Goal: Check status: Check status

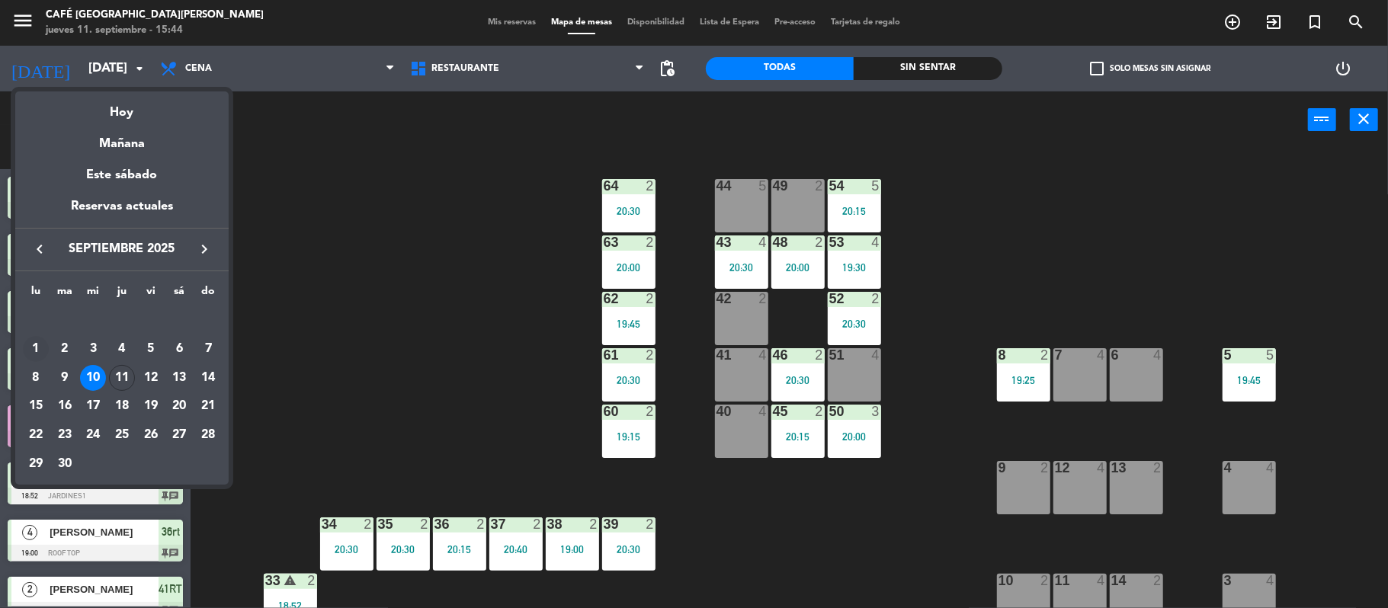
click at [29, 339] on div "1" at bounding box center [36, 349] width 26 height 26
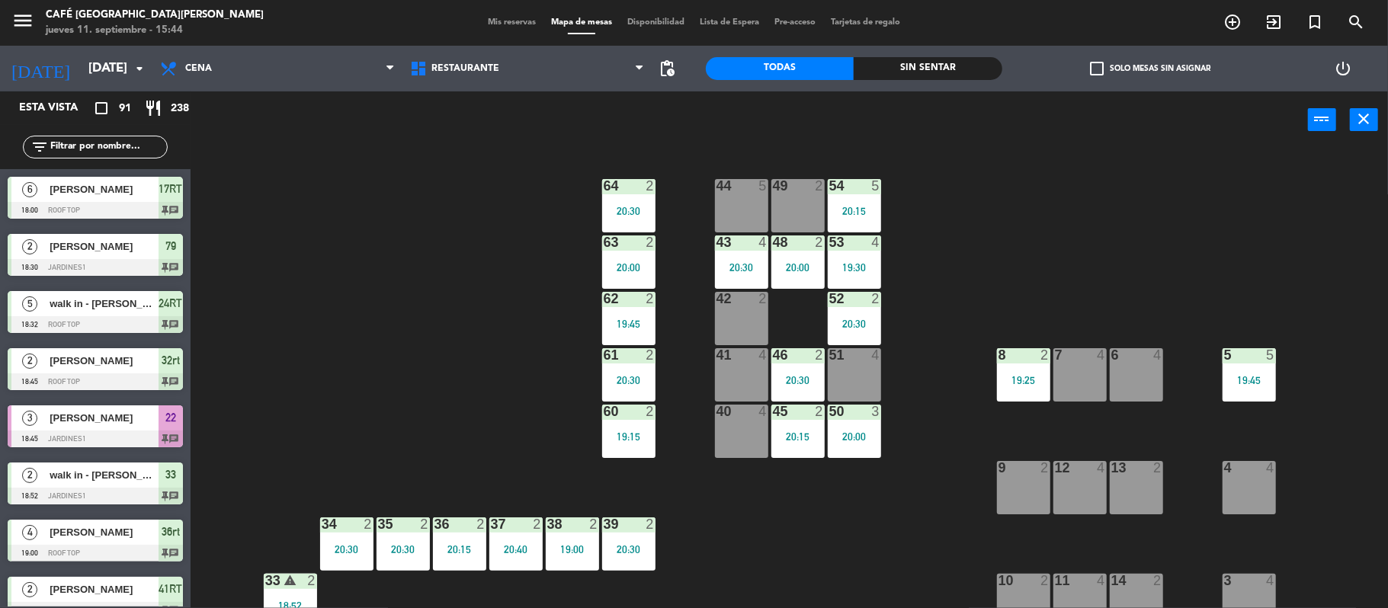
type input "[DATE]"
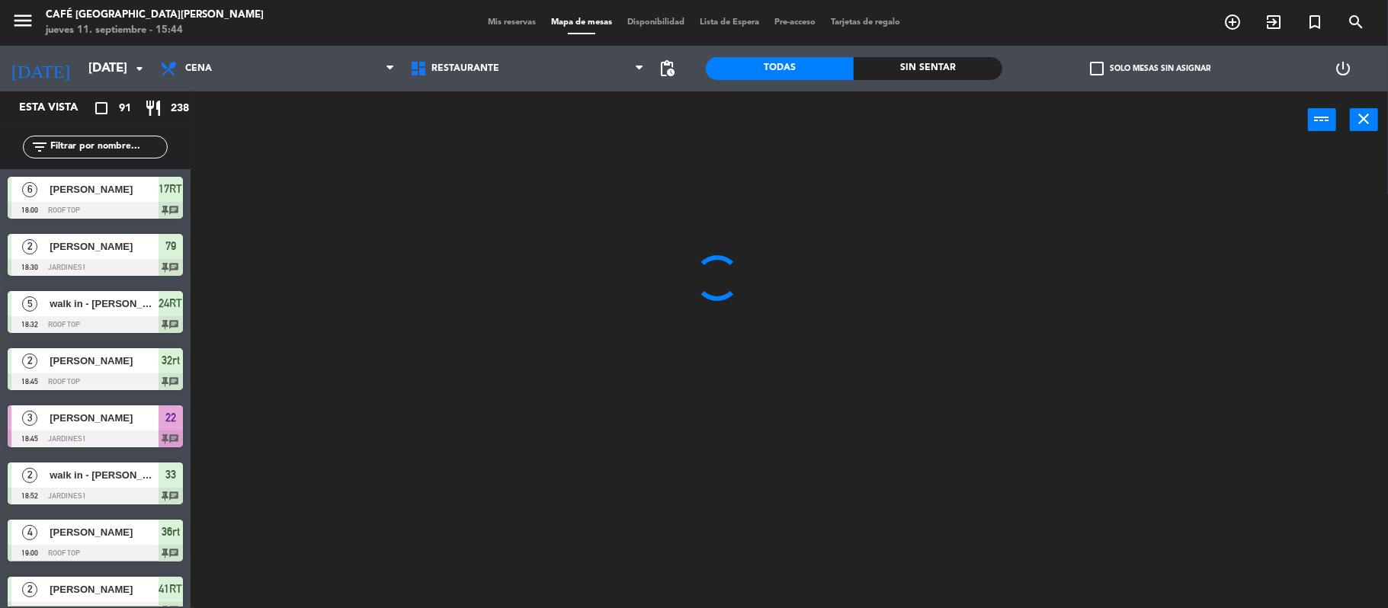
click at [480, 22] on span "Mis reservas" at bounding box center [511, 22] width 63 height 8
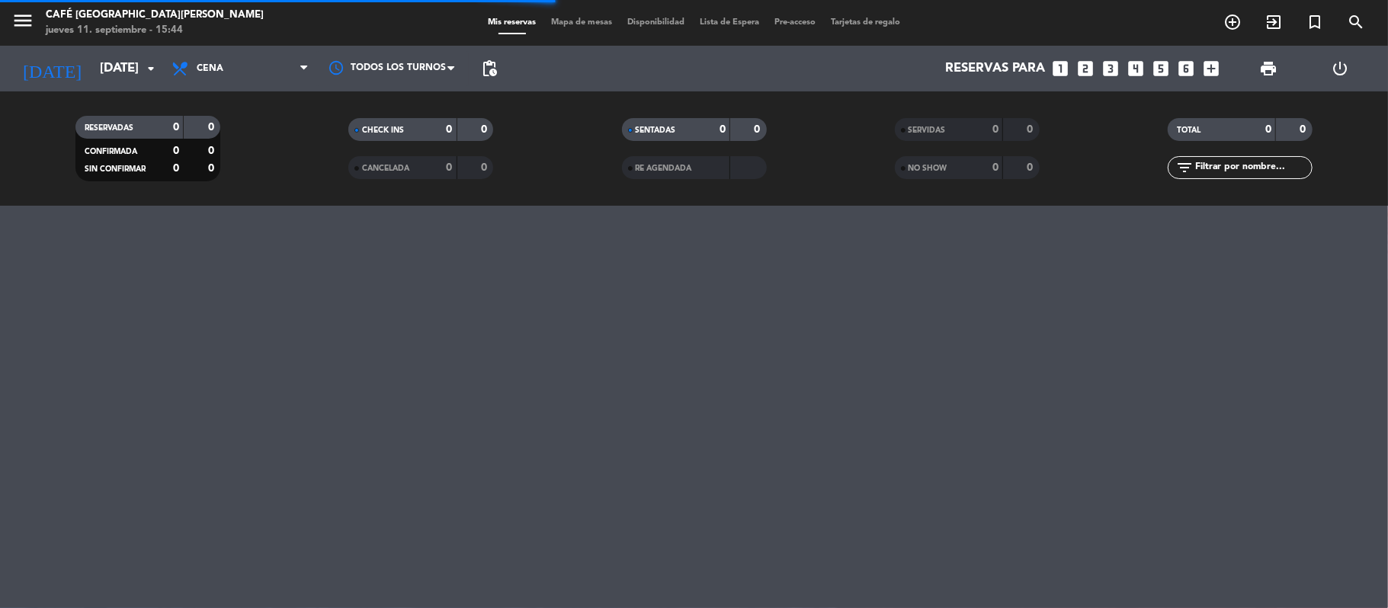
click at [239, 85] on div "Todos los servicios Brunch Almuerzo Cena Cena Todos los servicios Brunch Almuer…" at bounding box center [240, 69] width 152 height 46
click at [253, 78] on span "Cena" at bounding box center [240, 69] width 152 height 34
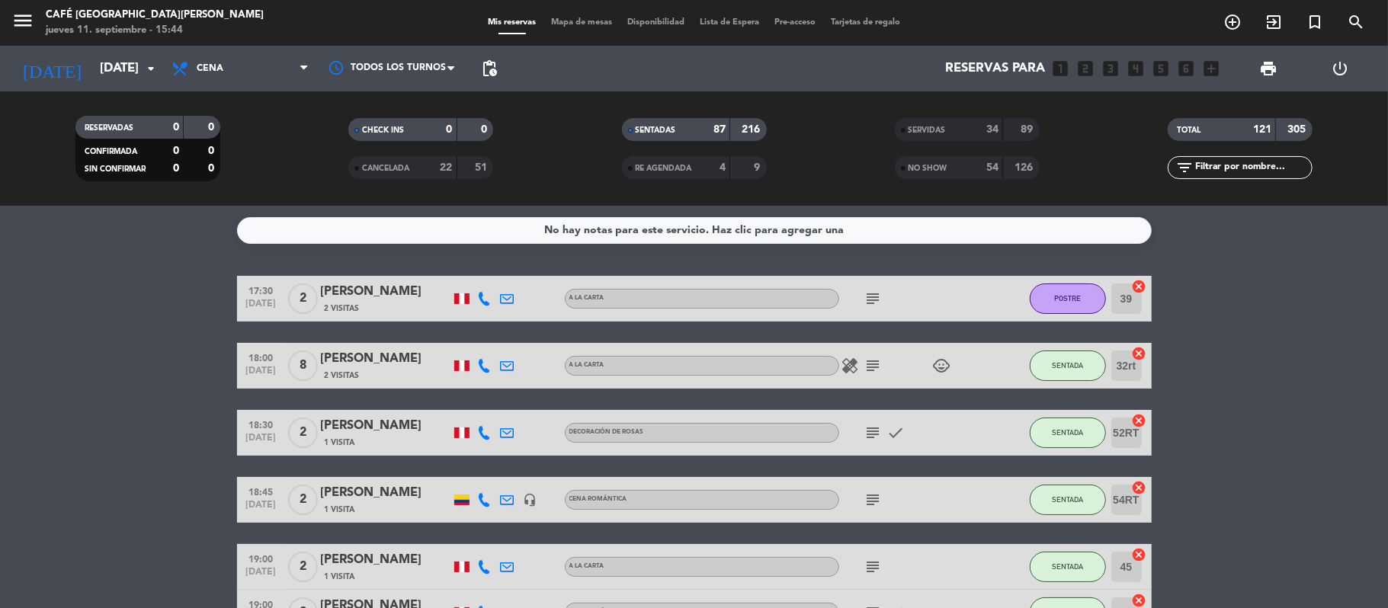
click at [256, 168] on filter-checkbox "RESERVADAS 0 0 CONFIRMADA 0 0 SIN CONFIRMAR 0 0" at bounding box center [147, 149] width 273 height 66
click at [123, 66] on input "[DATE]" at bounding box center [174, 69] width 165 height 30
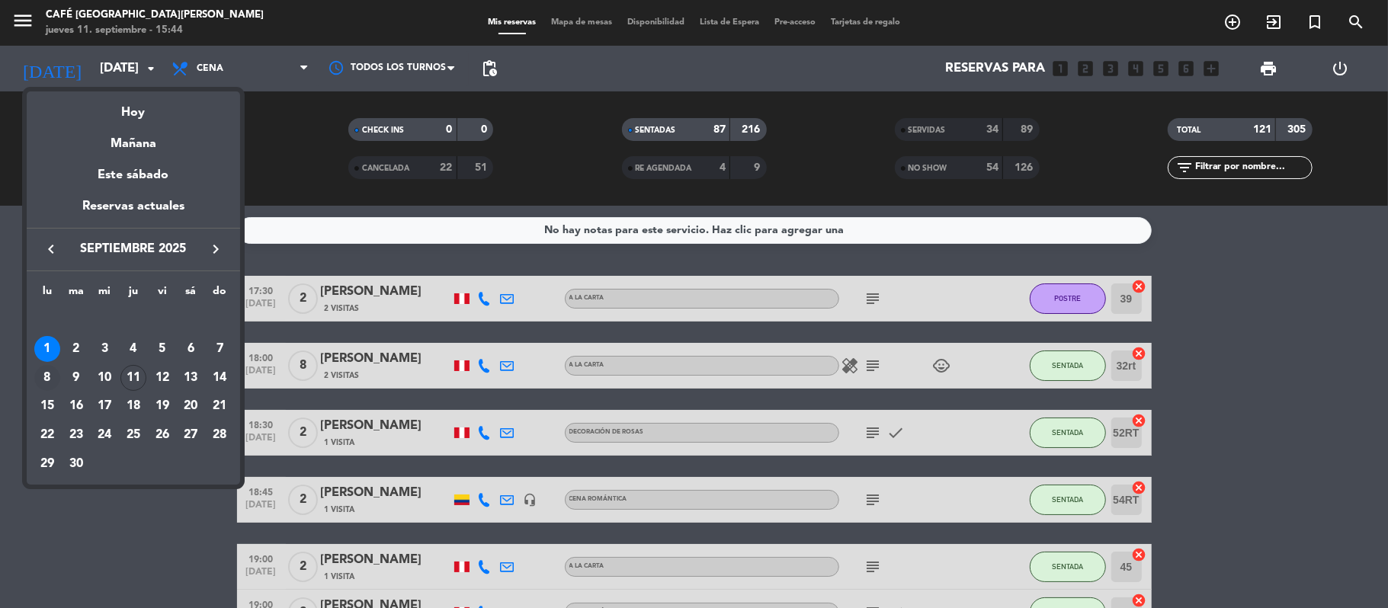
click at [50, 375] on div "8" at bounding box center [47, 378] width 26 height 26
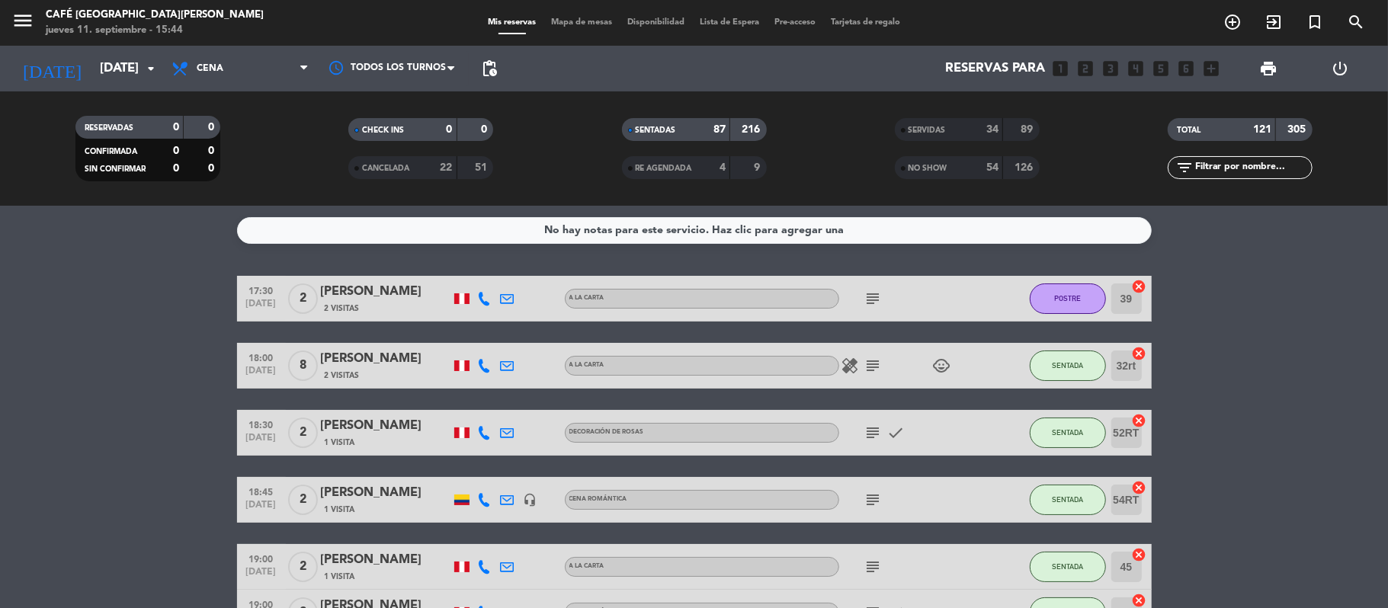
type input "[DATE]"
click at [342, 130] on filter-checkbox "CHECK INS 0 0" at bounding box center [420, 129] width 273 height 23
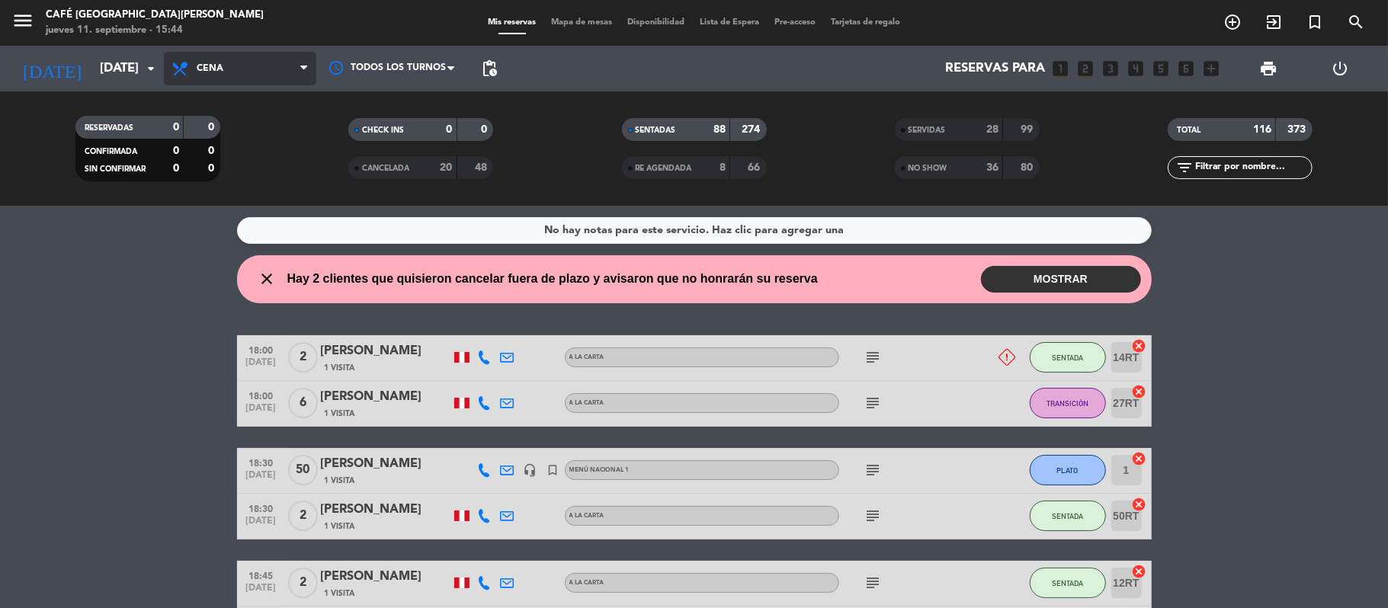
click at [293, 62] on span "Cena" at bounding box center [240, 69] width 152 height 34
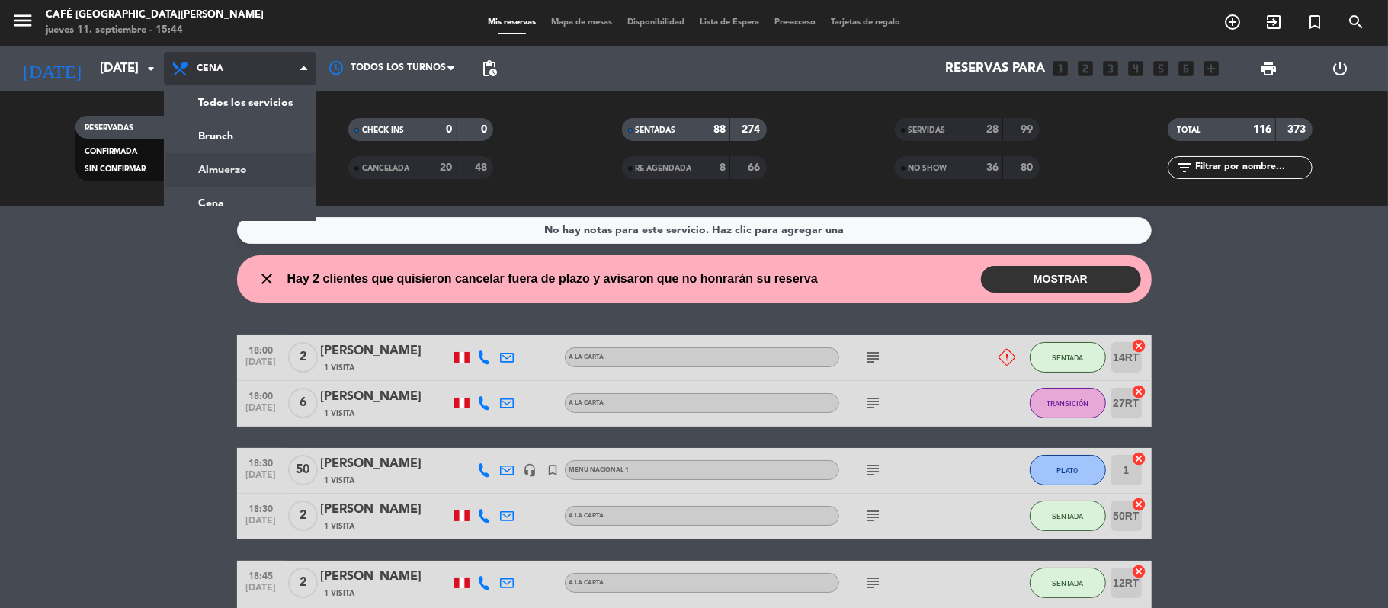
click at [259, 165] on div "menu Café Museo [PERSON_NAME] [DATE] 11. septiembre - 15:44 Mis reservas Mapa d…" at bounding box center [694, 103] width 1388 height 206
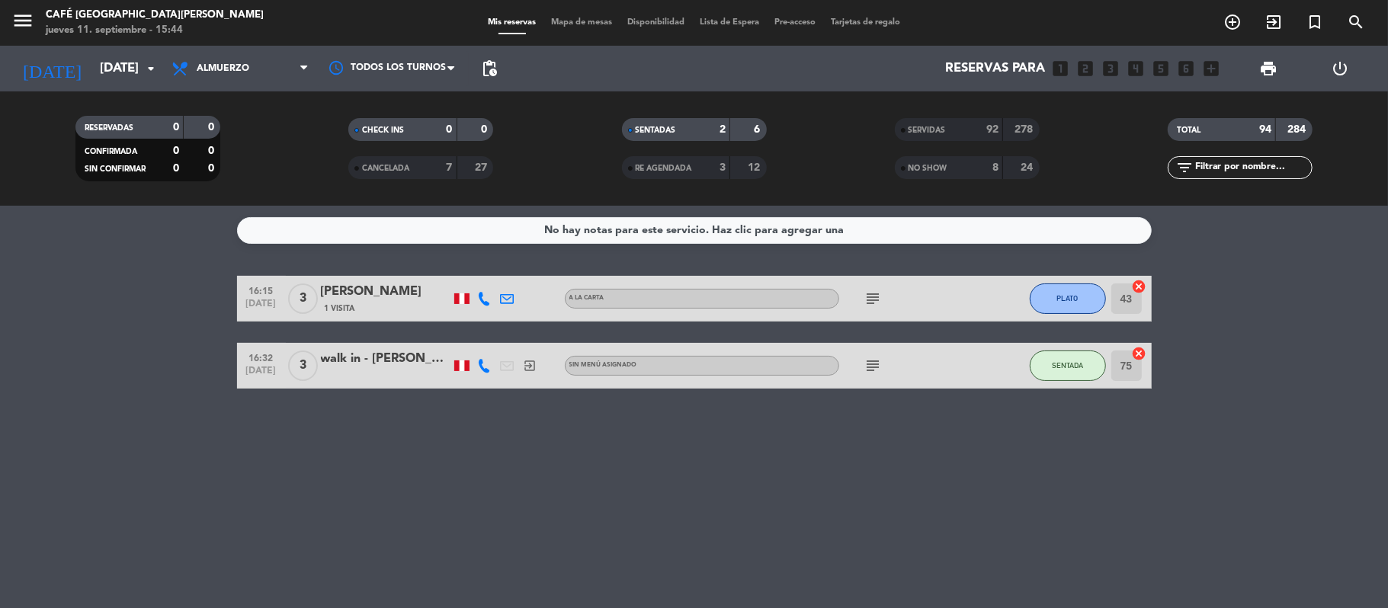
click at [961, 128] on div "SERVIDAS" at bounding box center [934, 130] width 70 height 18
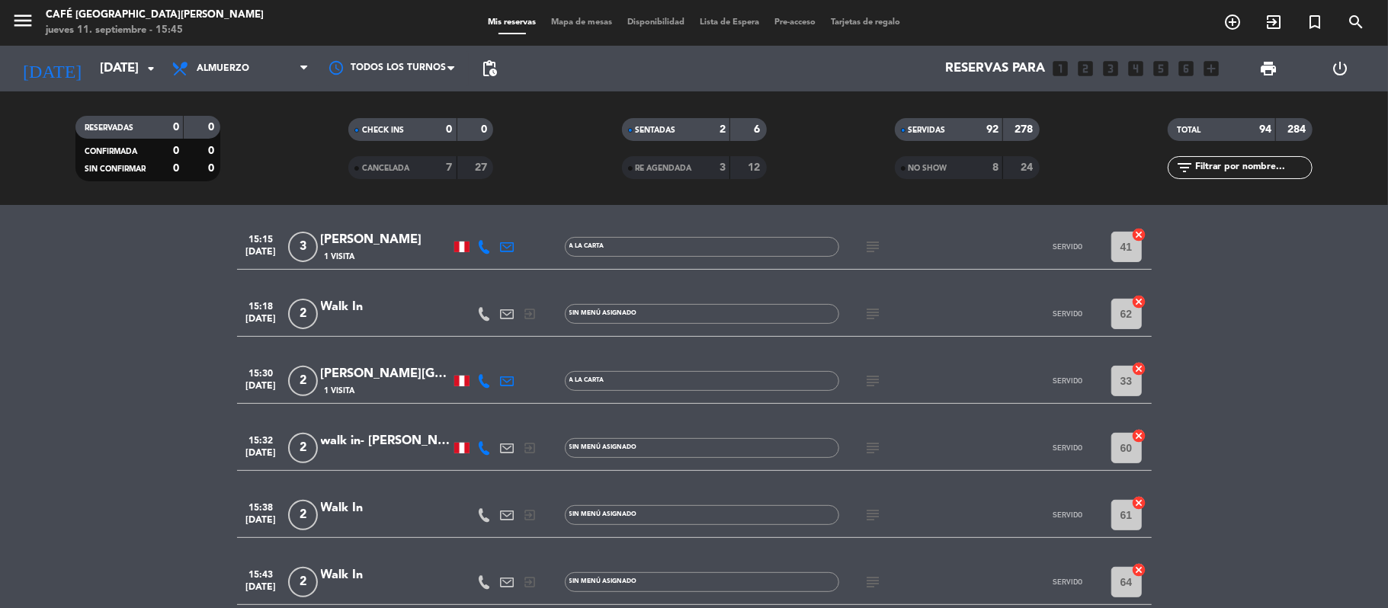
scroll to position [4511, 0]
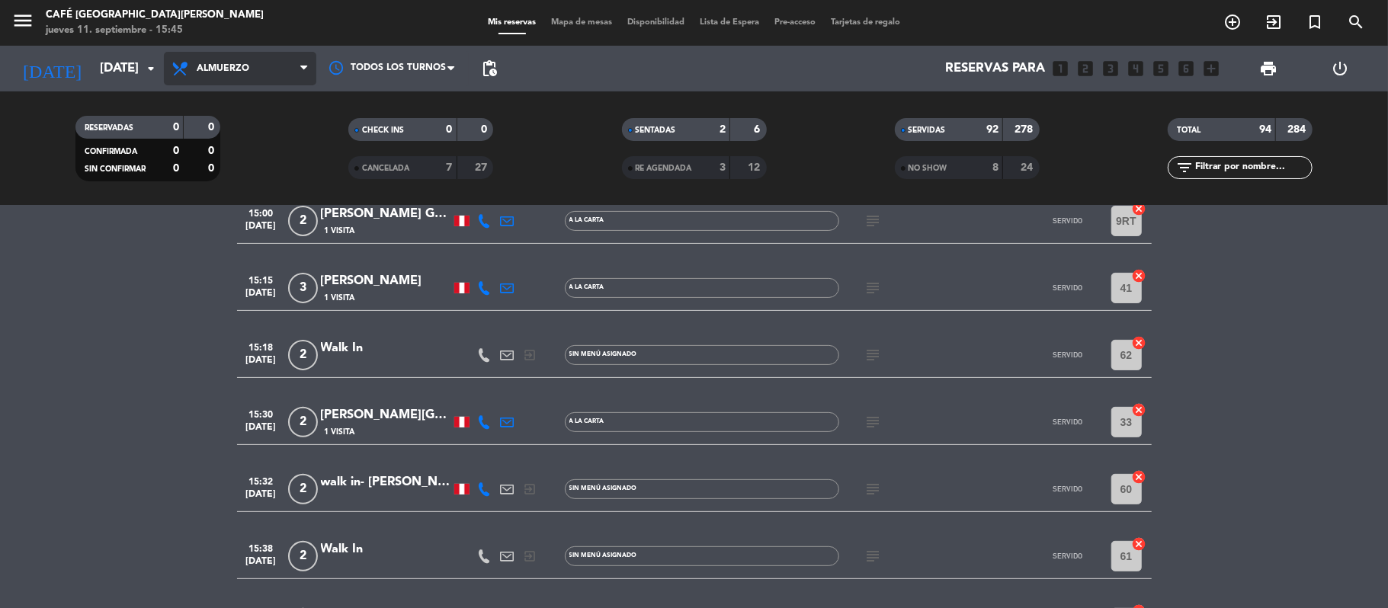
click at [308, 62] on span at bounding box center [307, 69] width 15 height 14
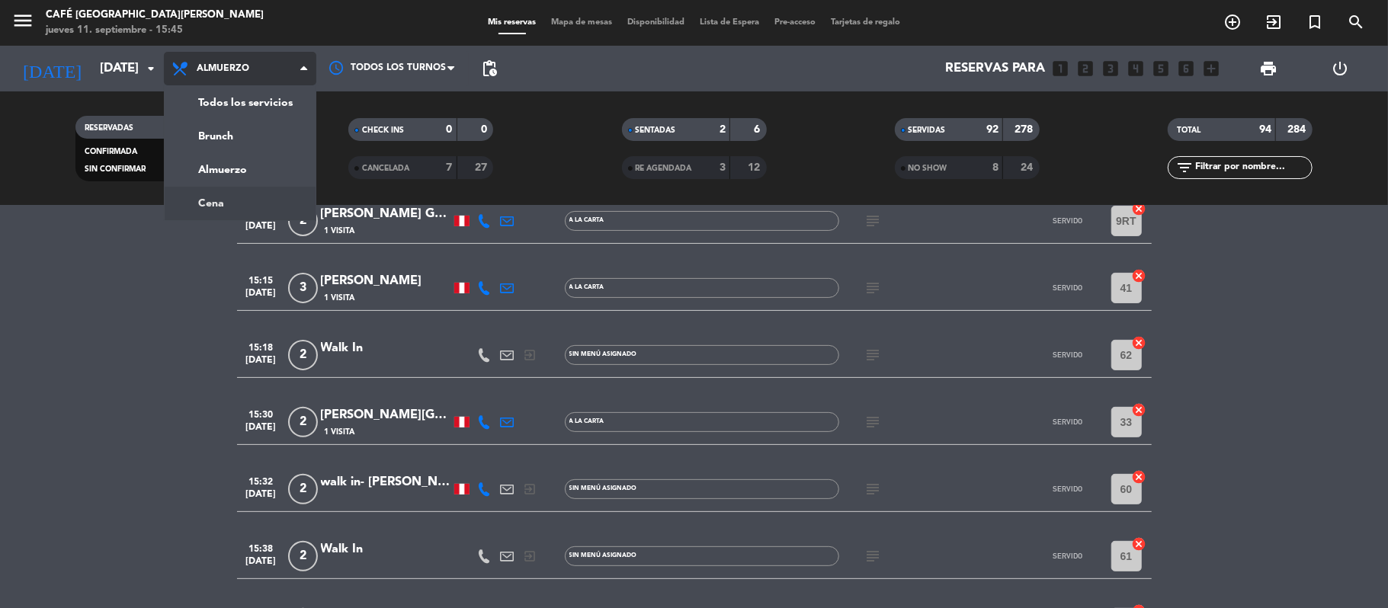
click at [236, 196] on div "menu Café Museo [PERSON_NAME] [DATE] 11. septiembre - 15:45 Mis reservas Mapa d…" at bounding box center [694, 103] width 1388 height 206
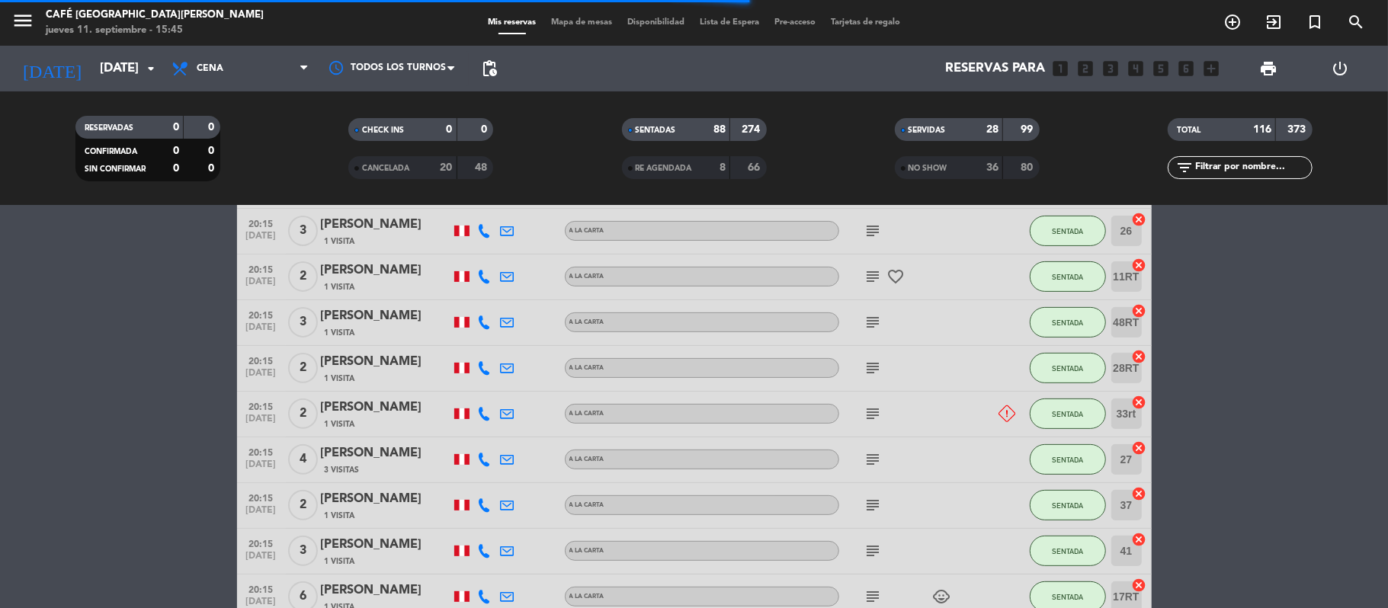
scroll to position [4572, 0]
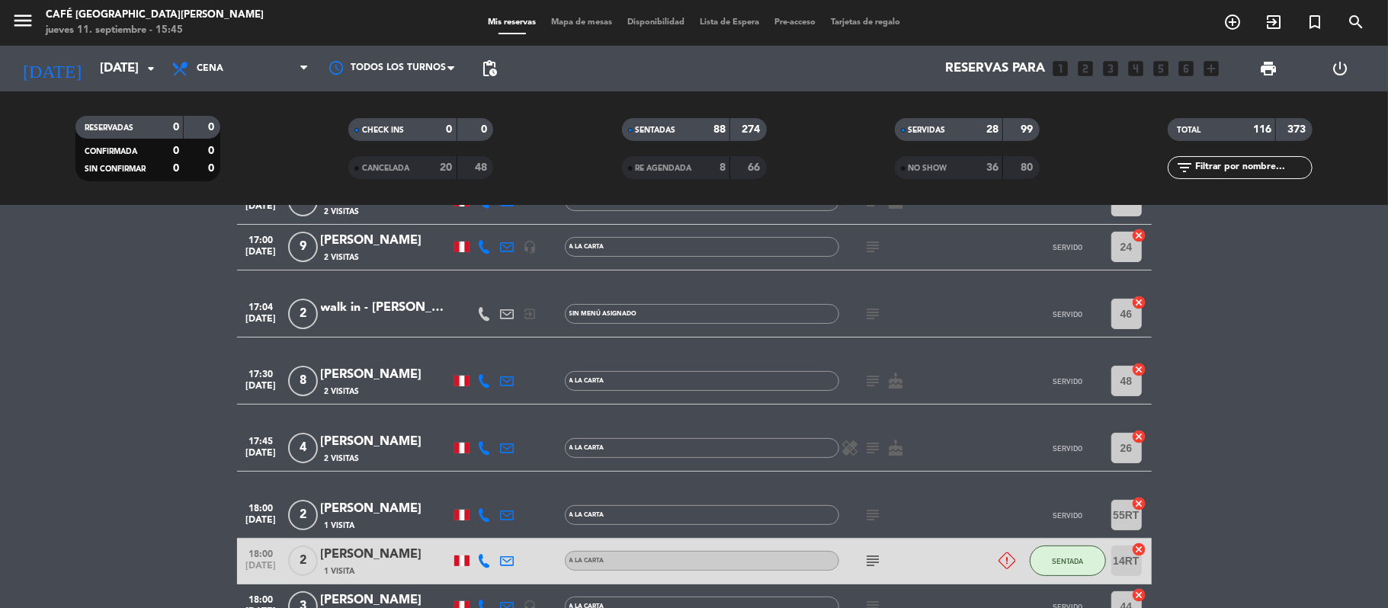
scroll to position [203, 0]
click at [372, 367] on div "[PERSON_NAME]" at bounding box center [386, 374] width 130 height 20
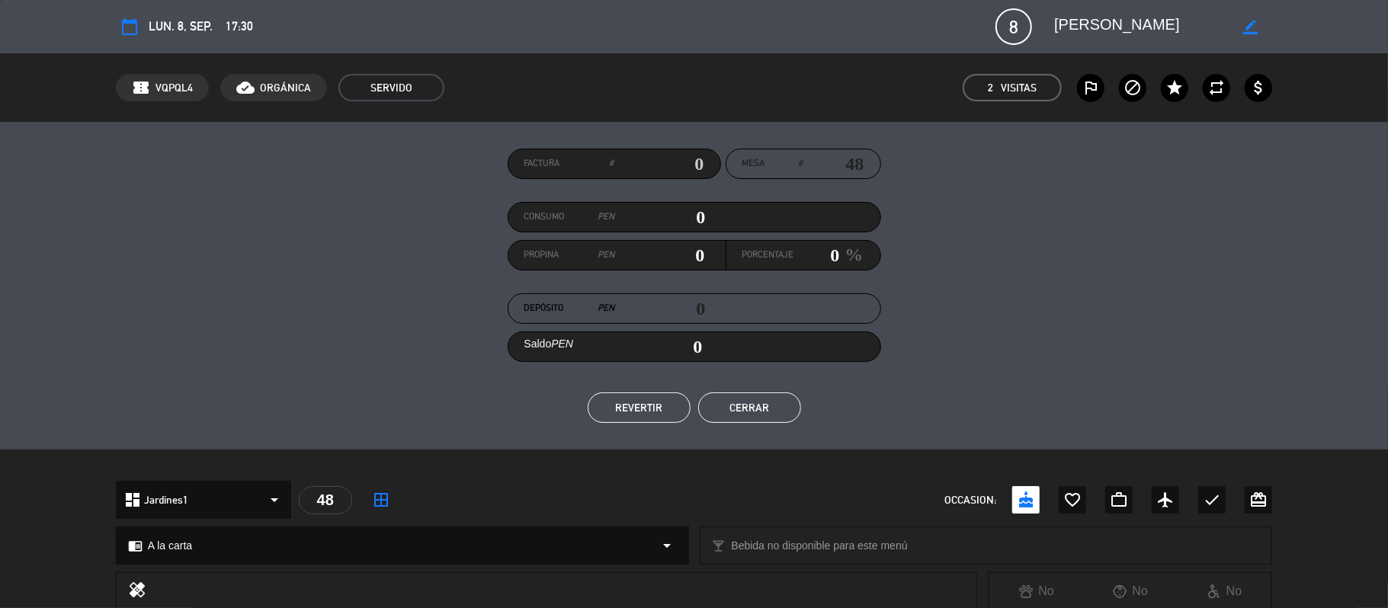
click at [241, 367] on div "Factura # Mesa # 48 Consumo PEN 0 Propina PEN 0 Porcentaje 0 % Depósito PEN 0 S…" at bounding box center [694, 286] width 1157 height 274
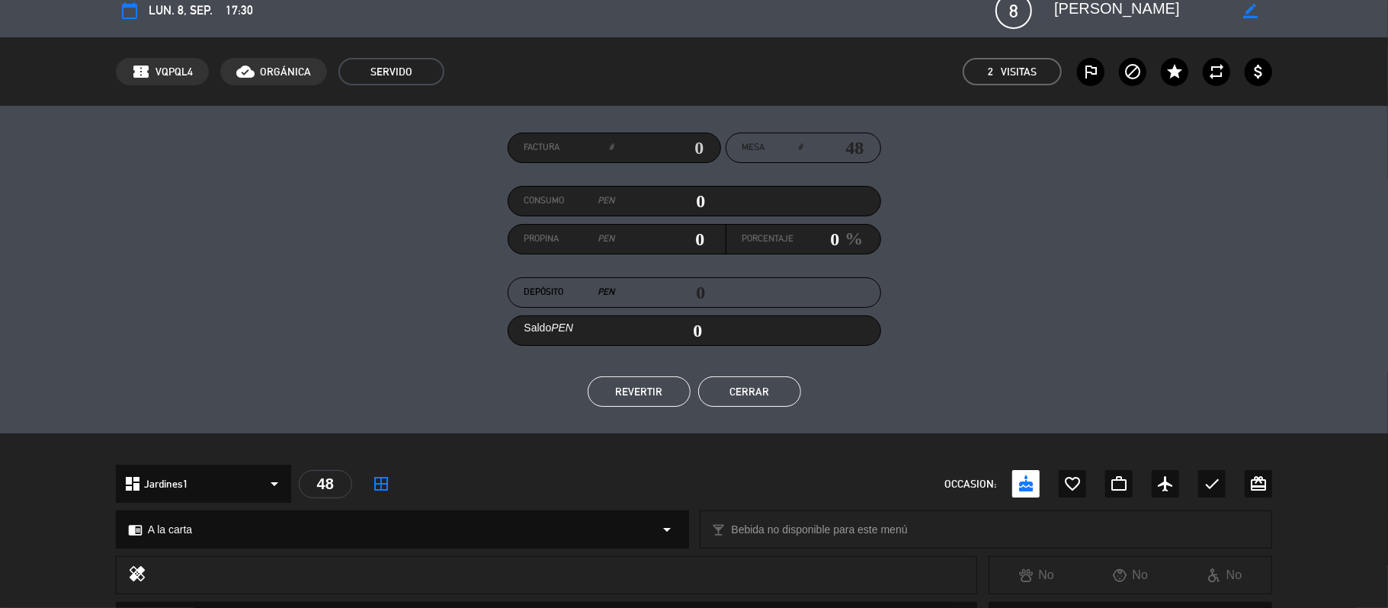
scroll to position [0, 0]
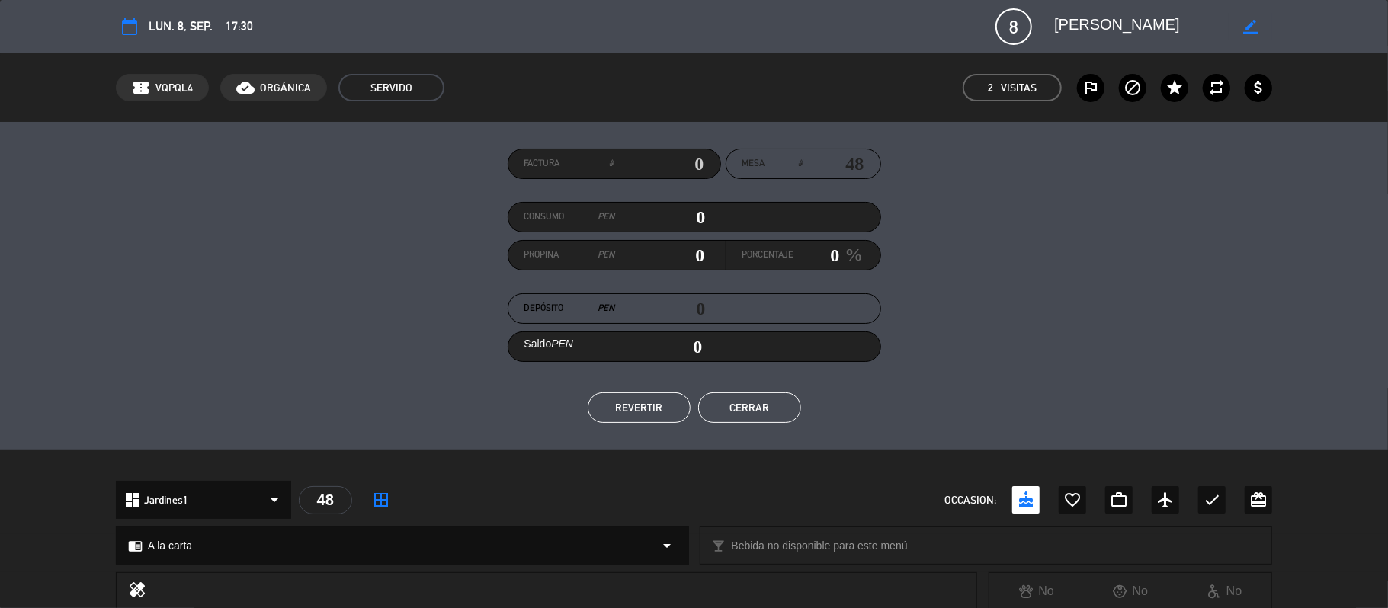
click at [775, 407] on button "Cerrar" at bounding box center [749, 408] width 103 height 30
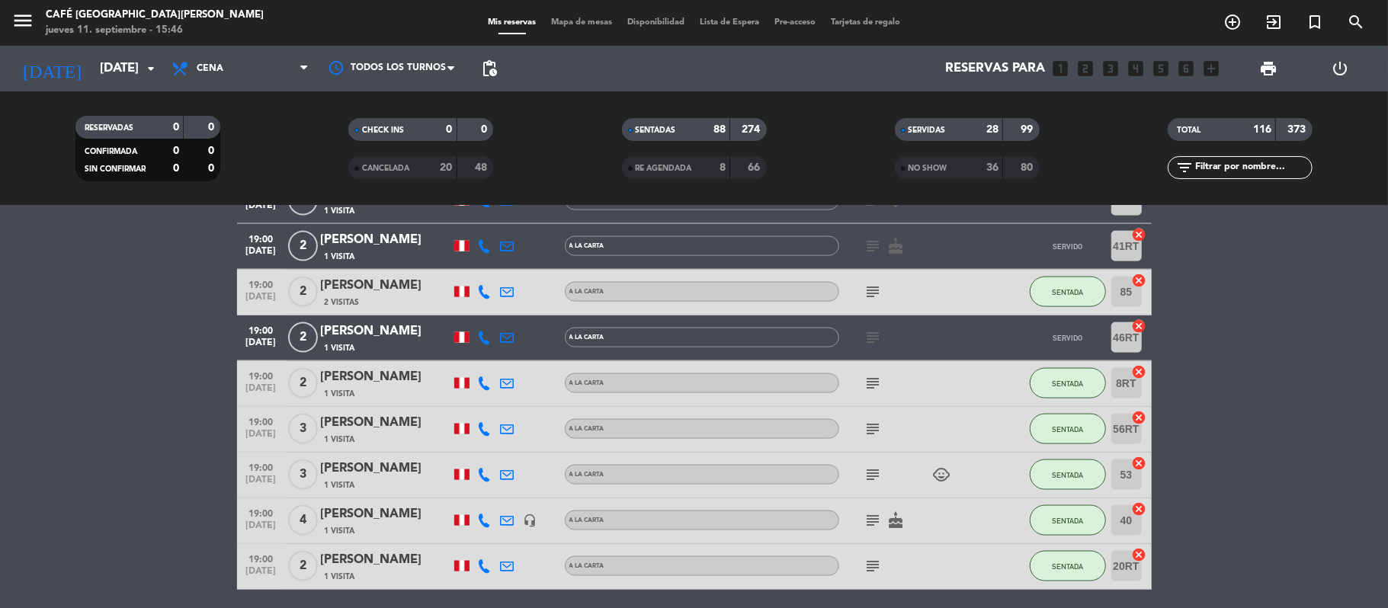
scroll to position [1666, 0]
